Goal: Navigation & Orientation: Find specific page/section

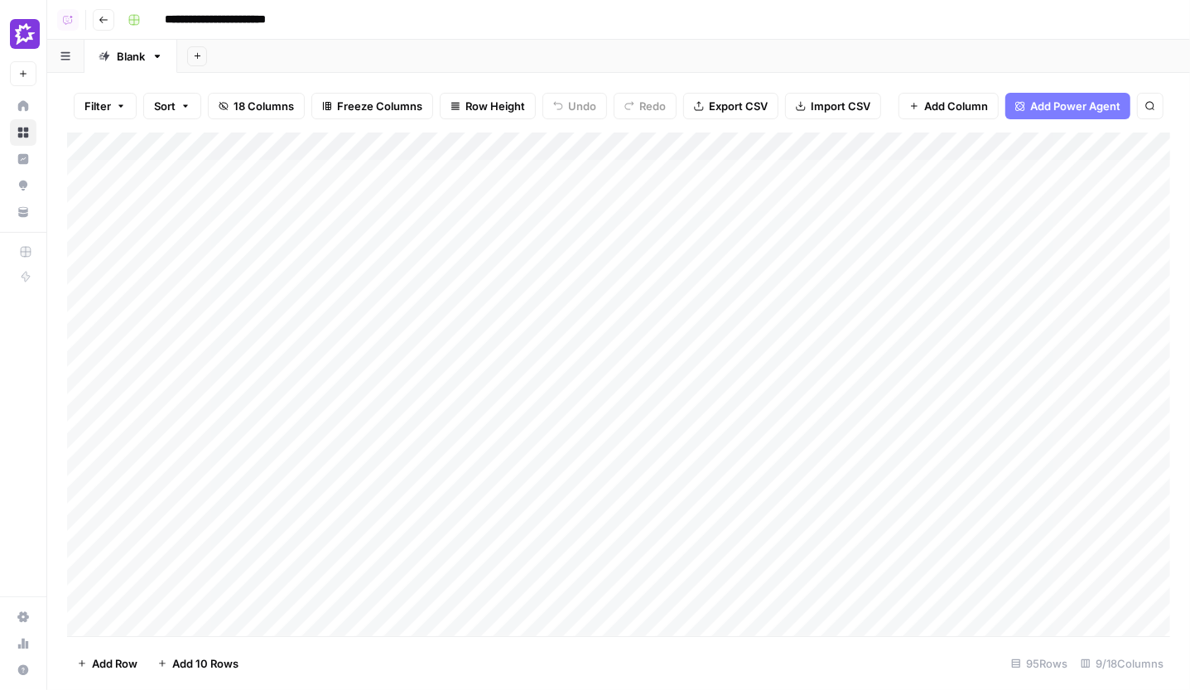
click at [98, 30] on button "Go back" at bounding box center [104, 20] width 22 height 22
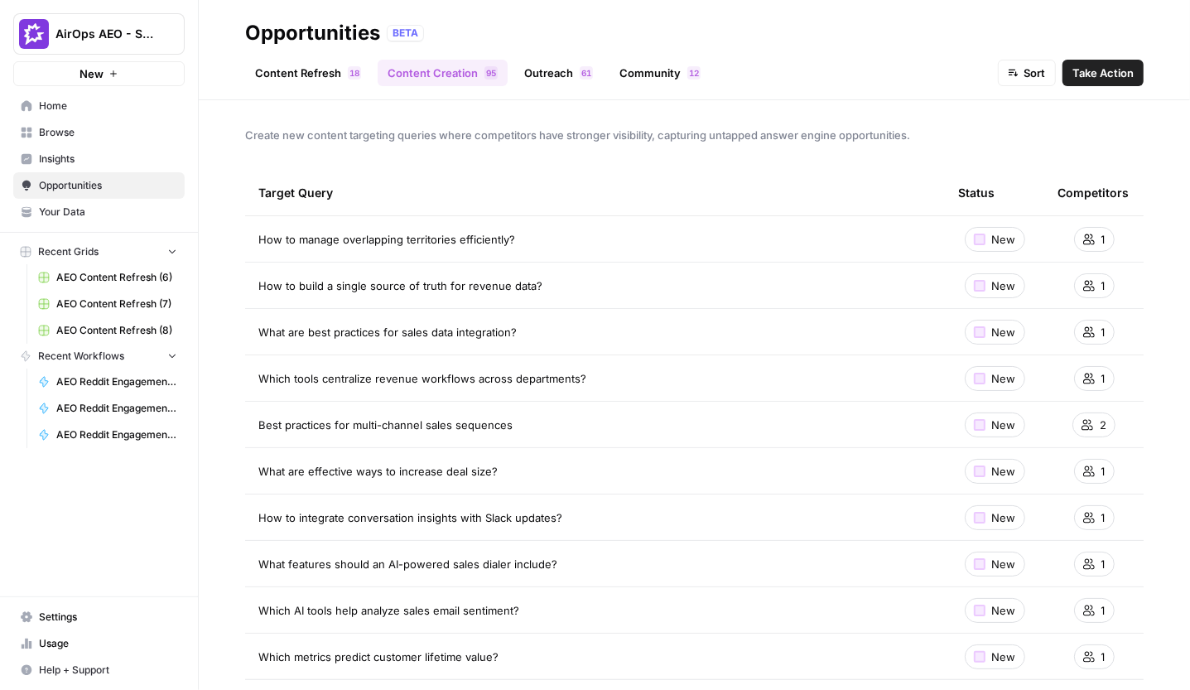
click at [310, 68] on link "Content Refresh 8 1" at bounding box center [308, 73] width 126 height 27
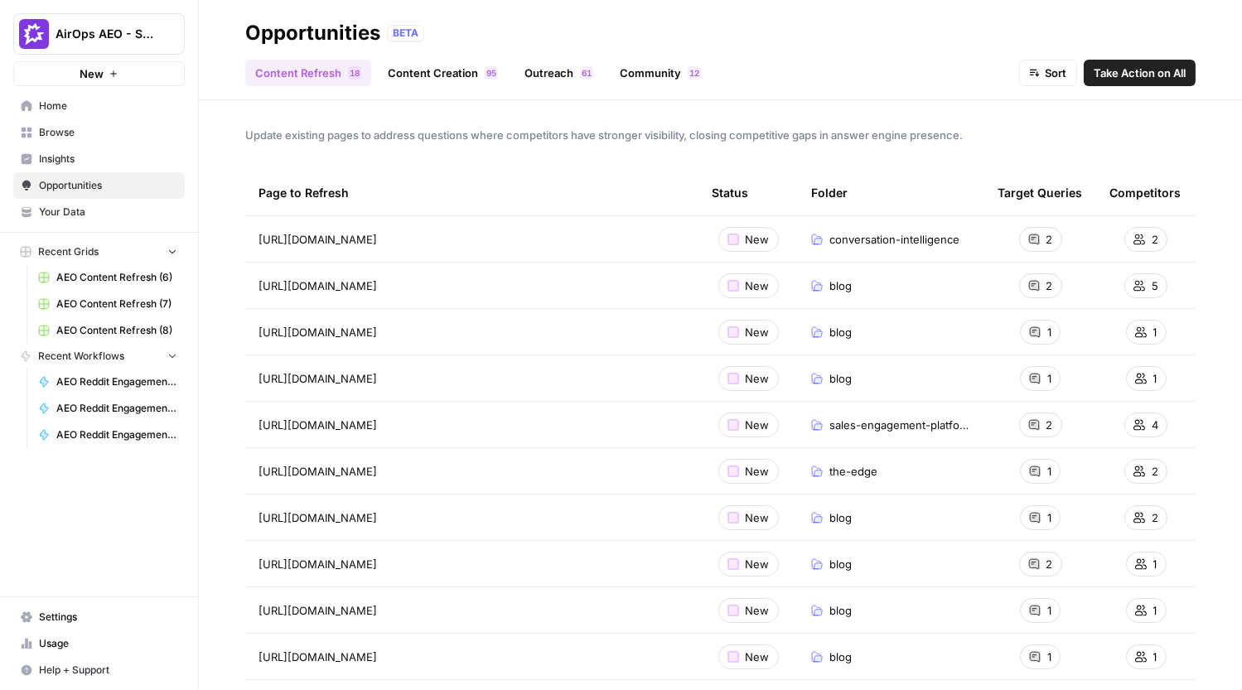
click at [177, 244] on button "Recent Grids" at bounding box center [98, 251] width 171 height 25
click at [168, 282] on button "Recent Workflows" at bounding box center [98, 276] width 171 height 25
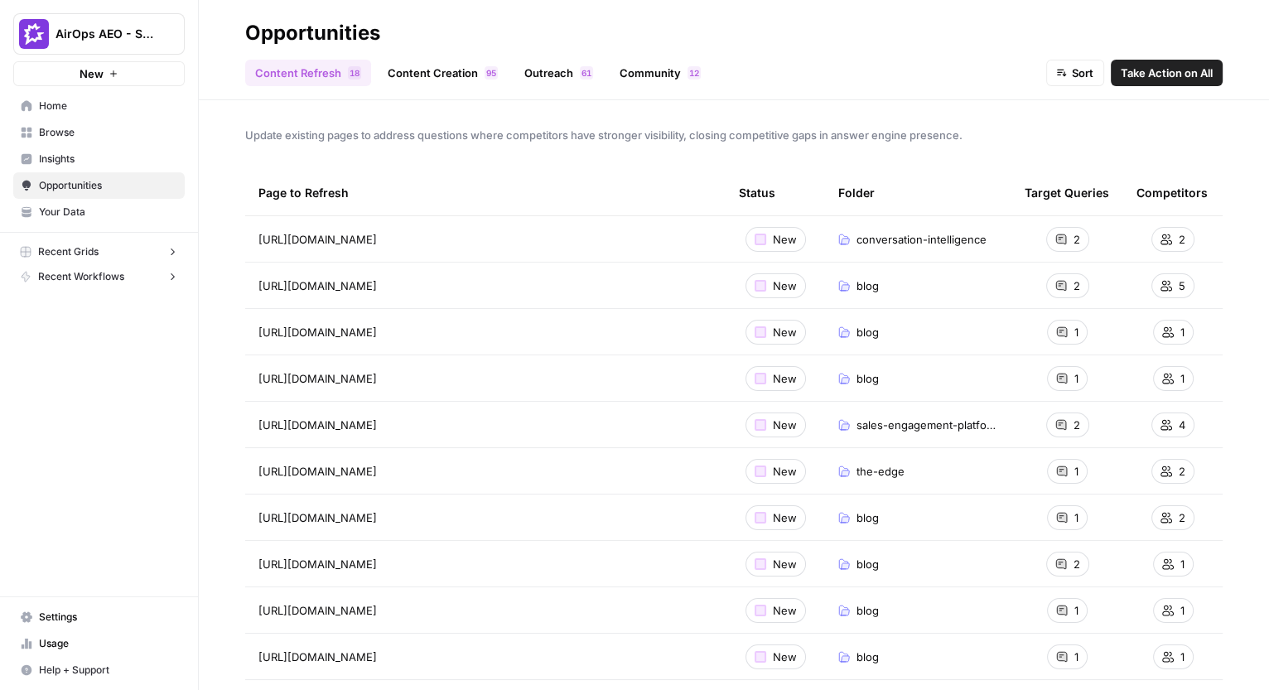
click at [145, 177] on link "Opportunities" at bounding box center [98, 185] width 171 height 27
click at [145, 160] on span "Insights" at bounding box center [108, 159] width 138 height 15
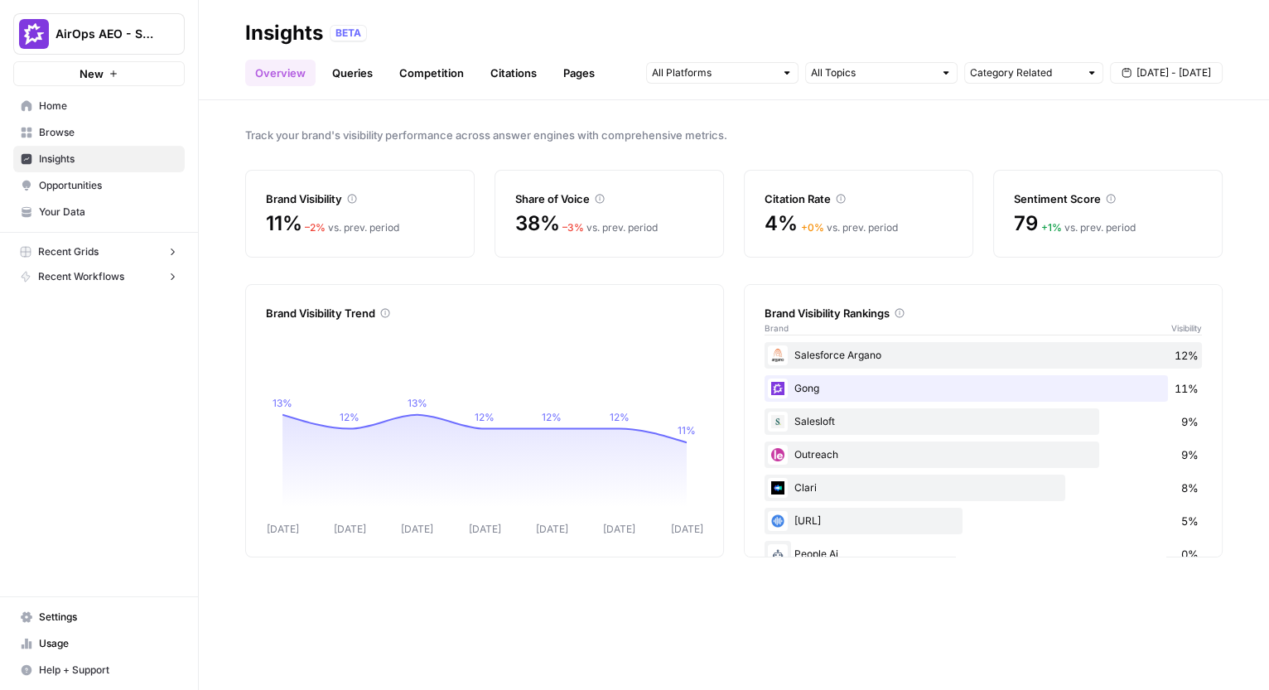
click at [569, 70] on link "Pages" at bounding box center [578, 73] width 51 height 27
